Goal: Navigation & Orientation: Find specific page/section

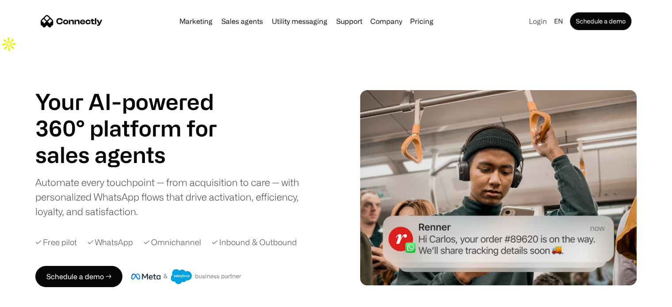
click at [533, 20] on link "Login" at bounding box center [537, 21] width 25 height 12
click at [347, 22] on link "Support" at bounding box center [349, 21] width 33 height 7
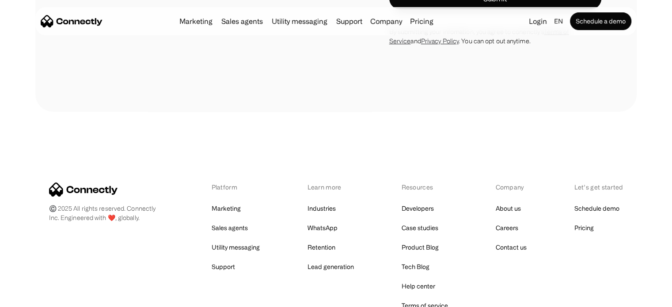
scroll to position [3479, 0]
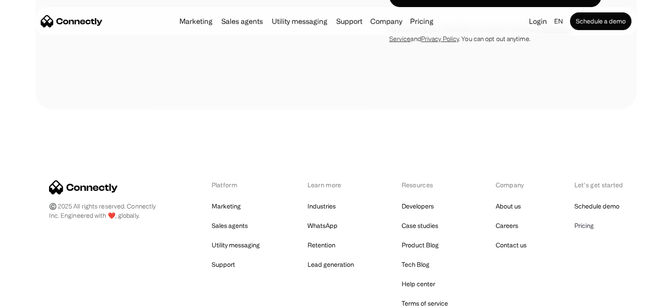
click at [588, 219] on link "Pricing" at bounding box center [583, 225] width 19 height 12
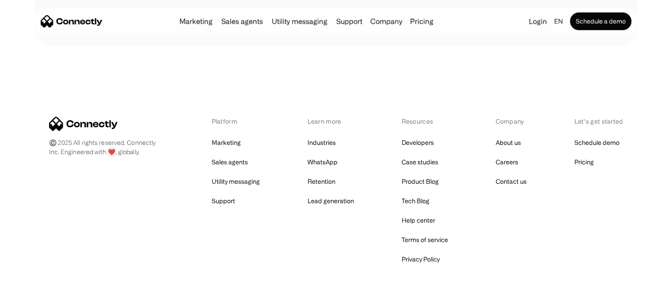
scroll to position [490, 0]
click at [217, 194] on link "Support" at bounding box center [222, 200] width 23 height 12
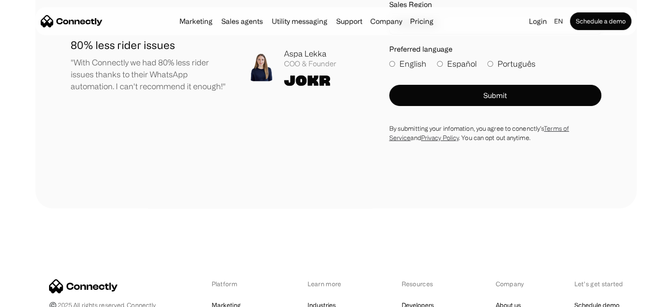
scroll to position [3398, 0]
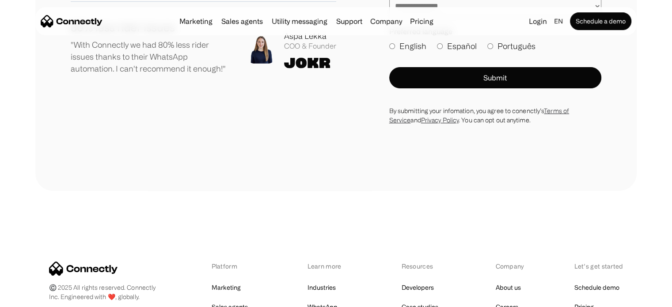
click at [345, 19] on link "Support" at bounding box center [349, 21] width 33 height 7
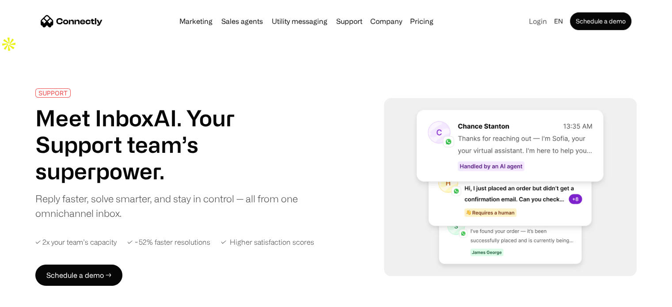
click at [533, 19] on link "Login" at bounding box center [537, 21] width 25 height 12
